Goal: Task Accomplishment & Management: Manage account settings

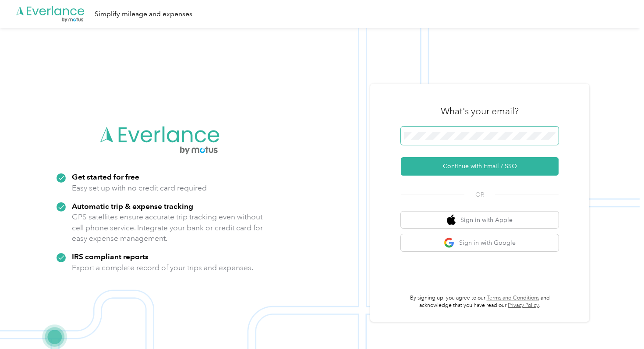
click at [420, 131] on span at bounding box center [480, 136] width 158 height 18
click at [397, 137] on div "What's your email? Continue with Email / SSO OR Sign in with Apple Sign in with…" at bounding box center [479, 203] width 219 height 238
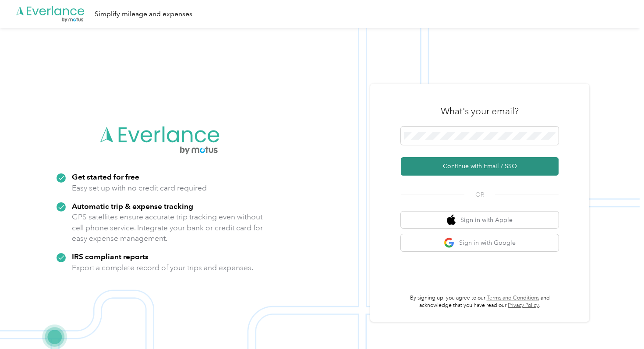
click at [427, 164] on button "Continue with Email / SSO" at bounding box center [480, 166] width 158 height 18
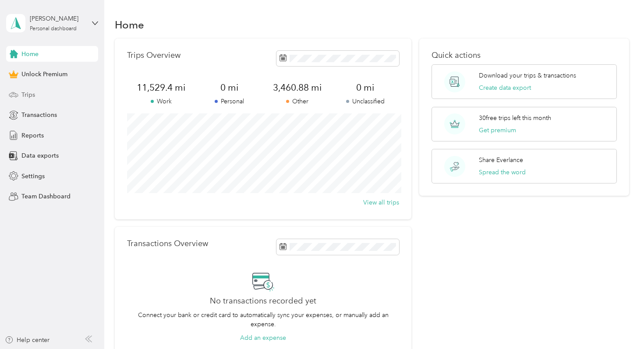
click at [36, 93] on div "Trips" at bounding box center [52, 95] width 92 height 16
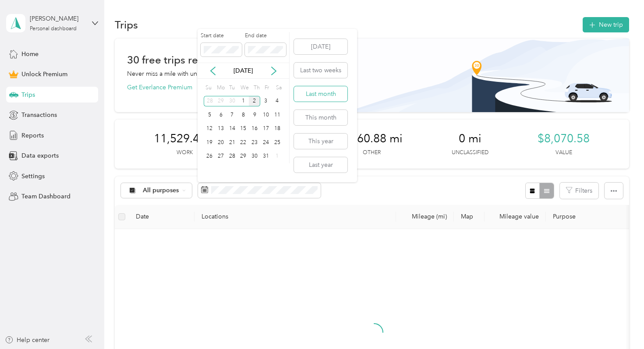
click at [306, 98] on button "Last month" at bounding box center [320, 93] width 53 height 15
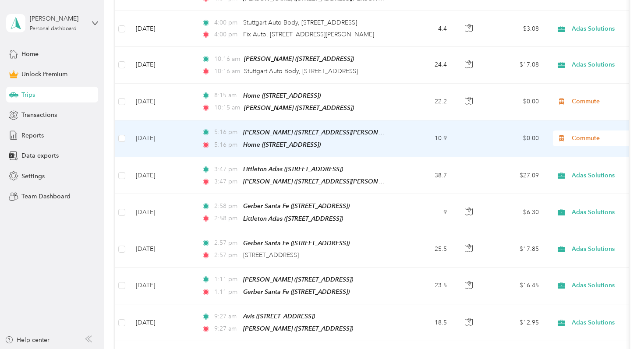
scroll to position [292, 0]
